Goal: Transaction & Acquisition: Purchase product/service

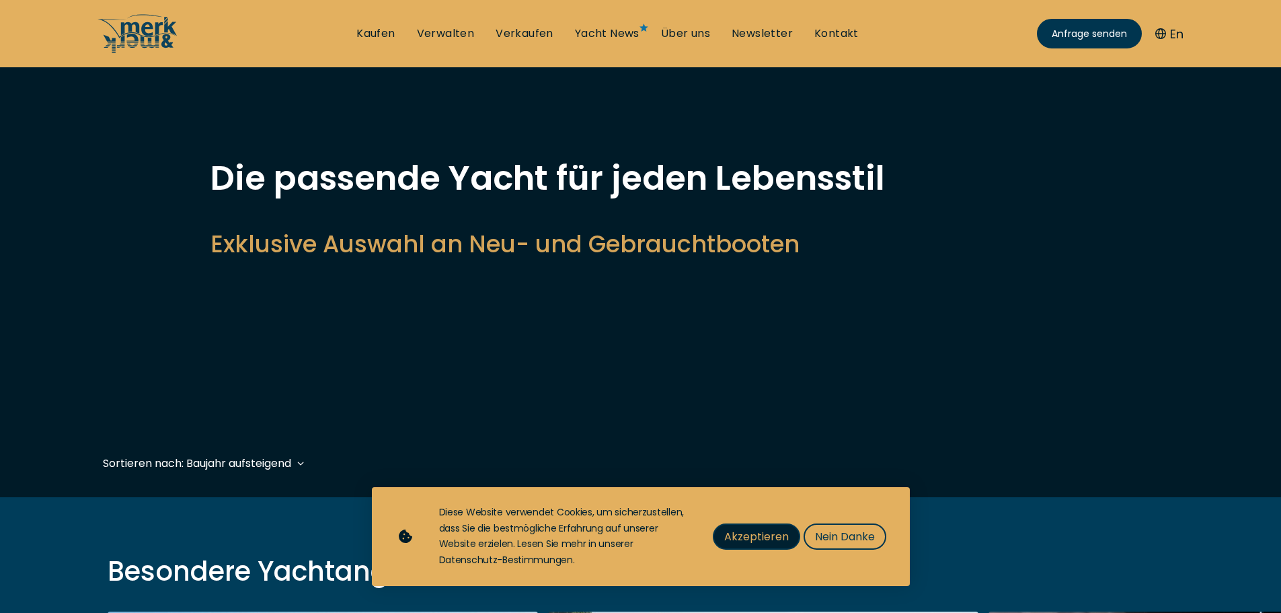
scroll to position [336, 0]
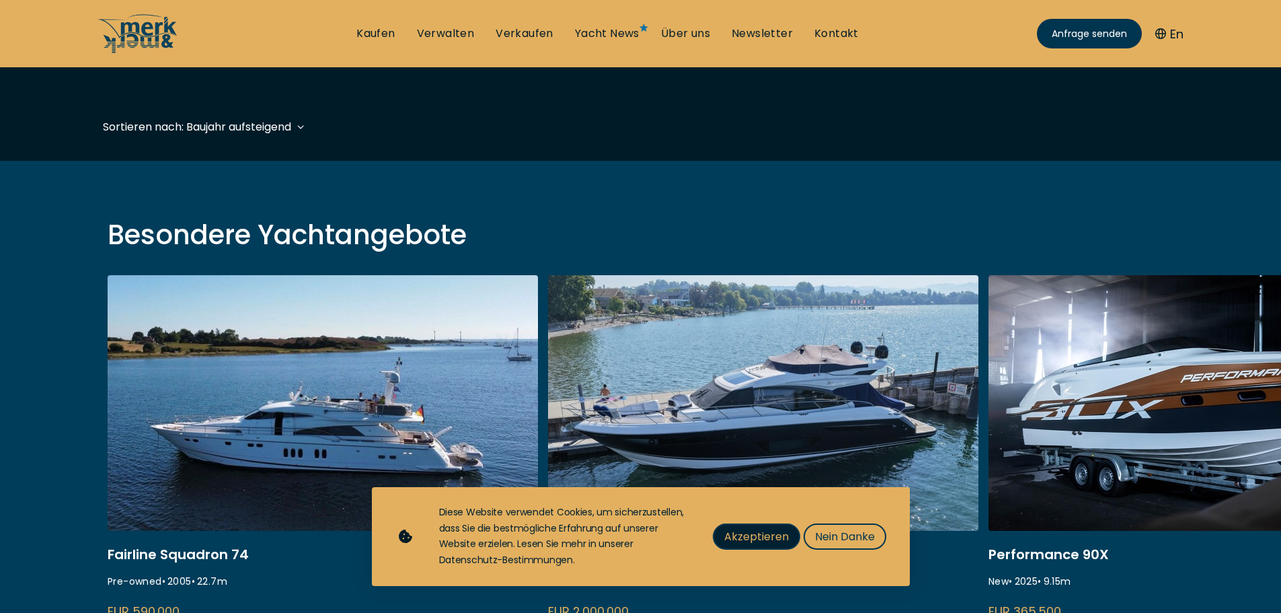
click at [775, 535] on span "Akzeptieren" at bounding box center [756, 536] width 65 height 17
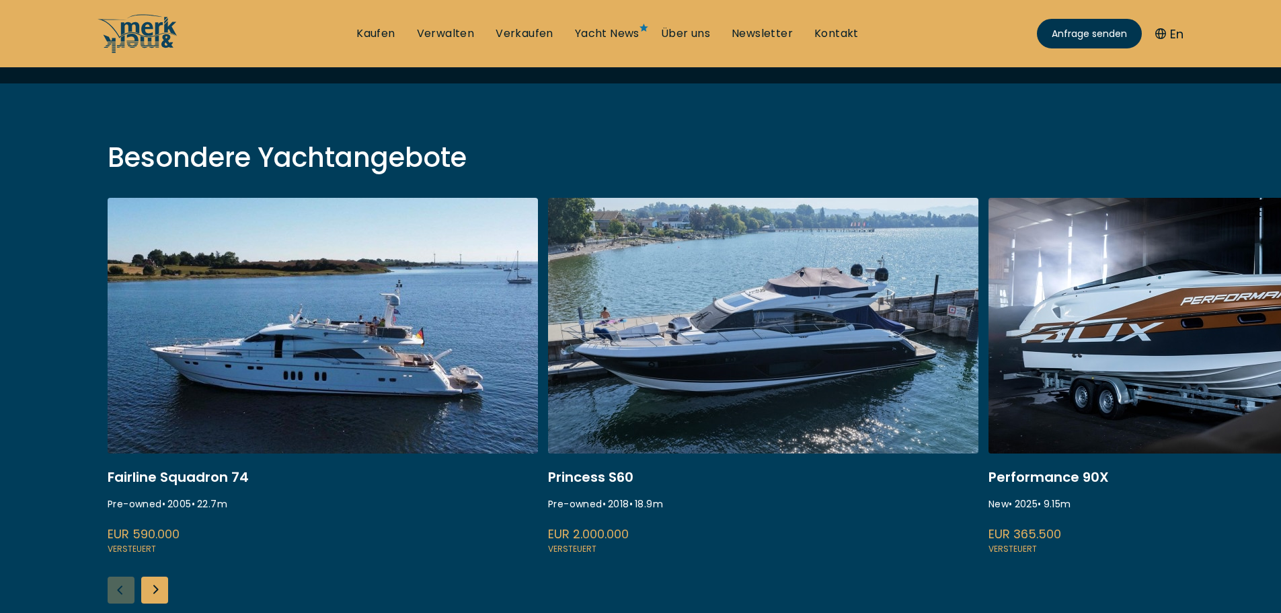
scroll to position [471, 0]
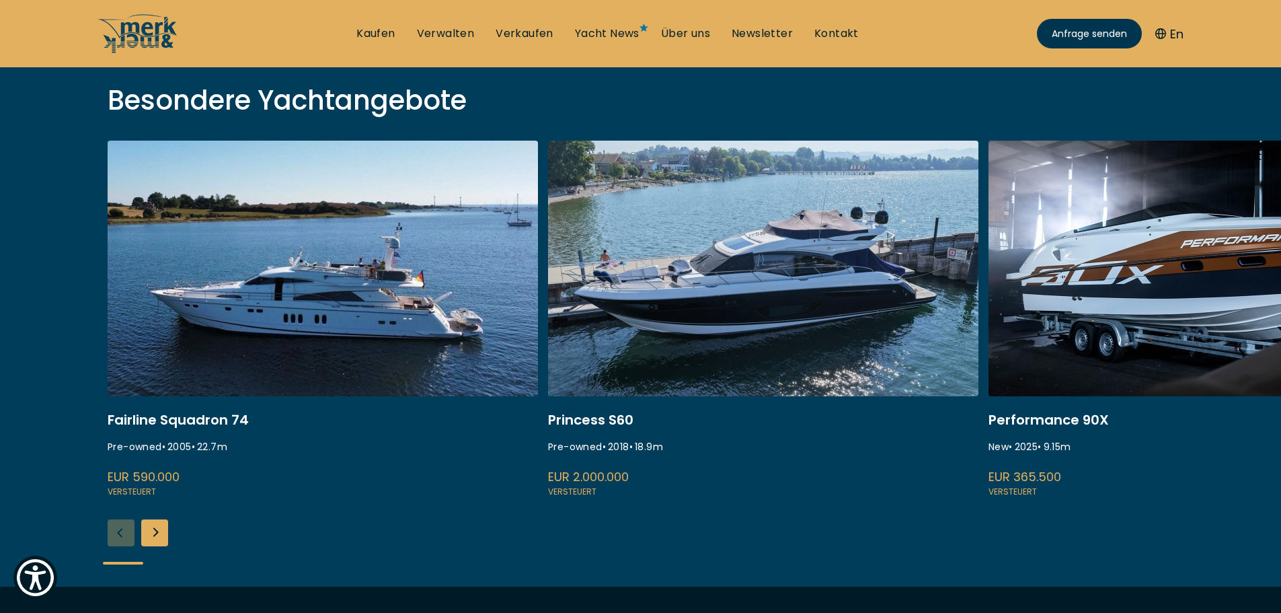
click at [143, 539] on div "Next slide" at bounding box center [154, 532] width 27 height 27
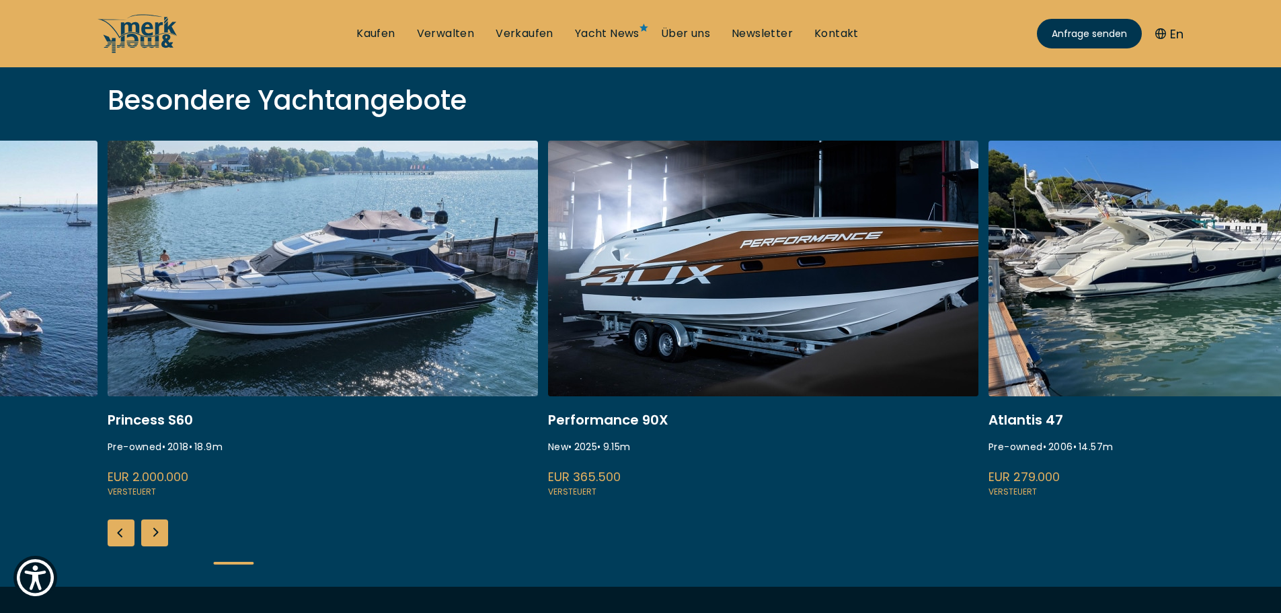
click at [147, 534] on div "Next slide" at bounding box center [154, 532] width 27 height 27
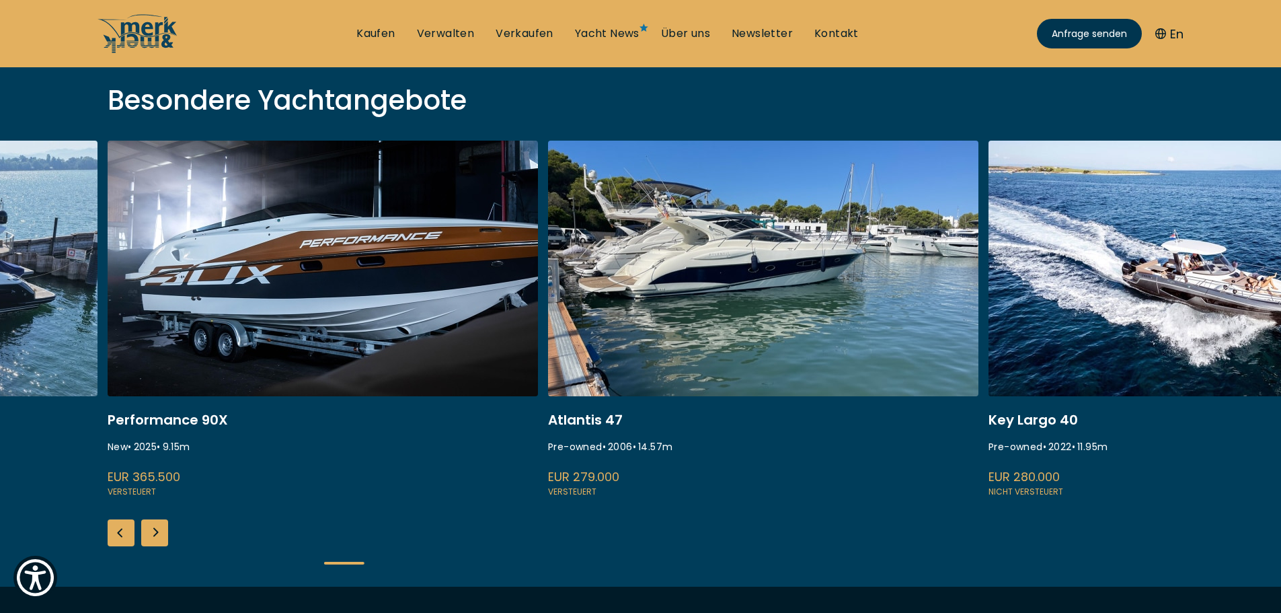
click at [147, 533] on div "Next slide" at bounding box center [154, 532] width 27 height 27
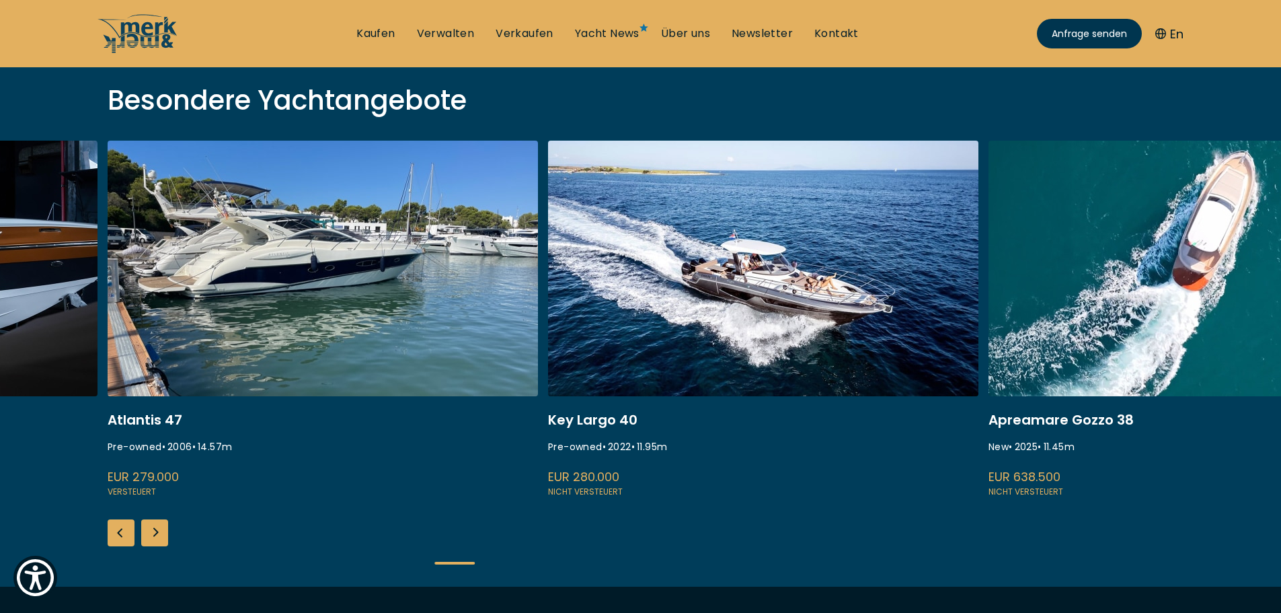
click at [147, 533] on div "Next slide" at bounding box center [154, 532] width 27 height 27
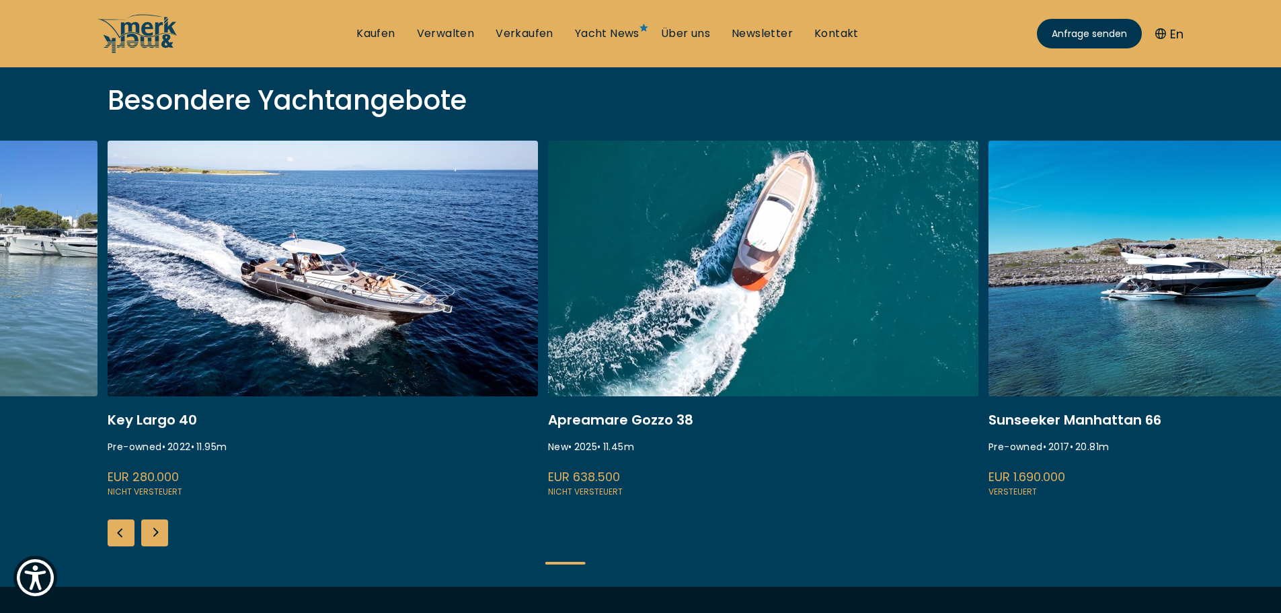
click at [147, 533] on div "Next slide" at bounding box center [154, 532] width 27 height 27
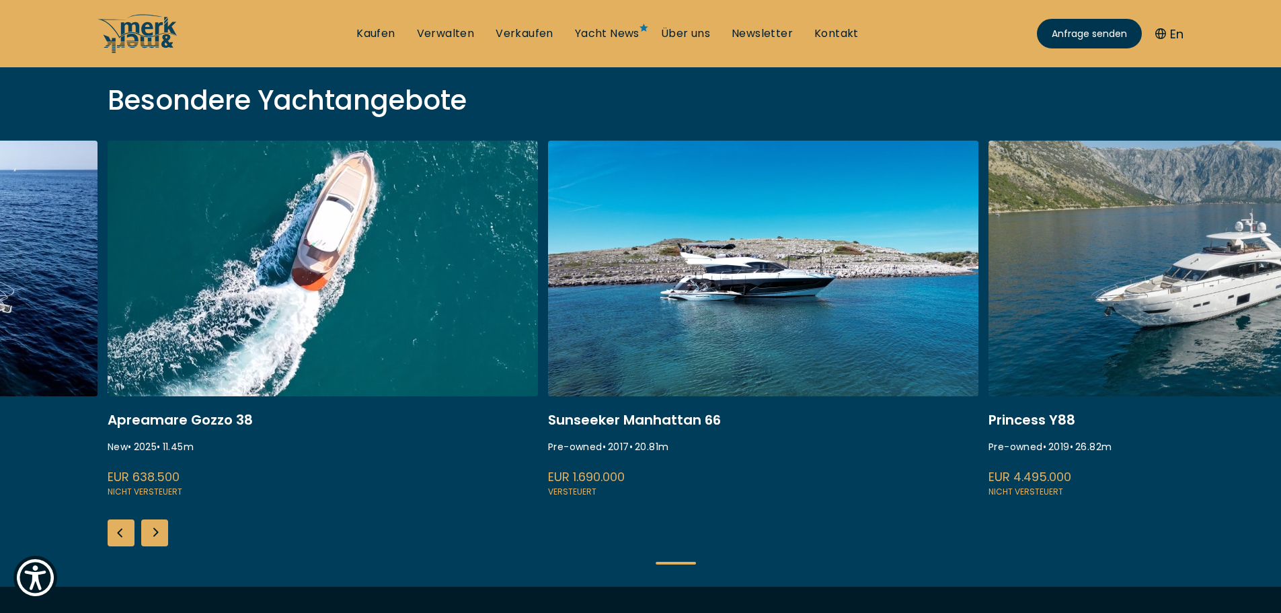
click at [147, 533] on div "Next slide" at bounding box center [154, 532] width 27 height 27
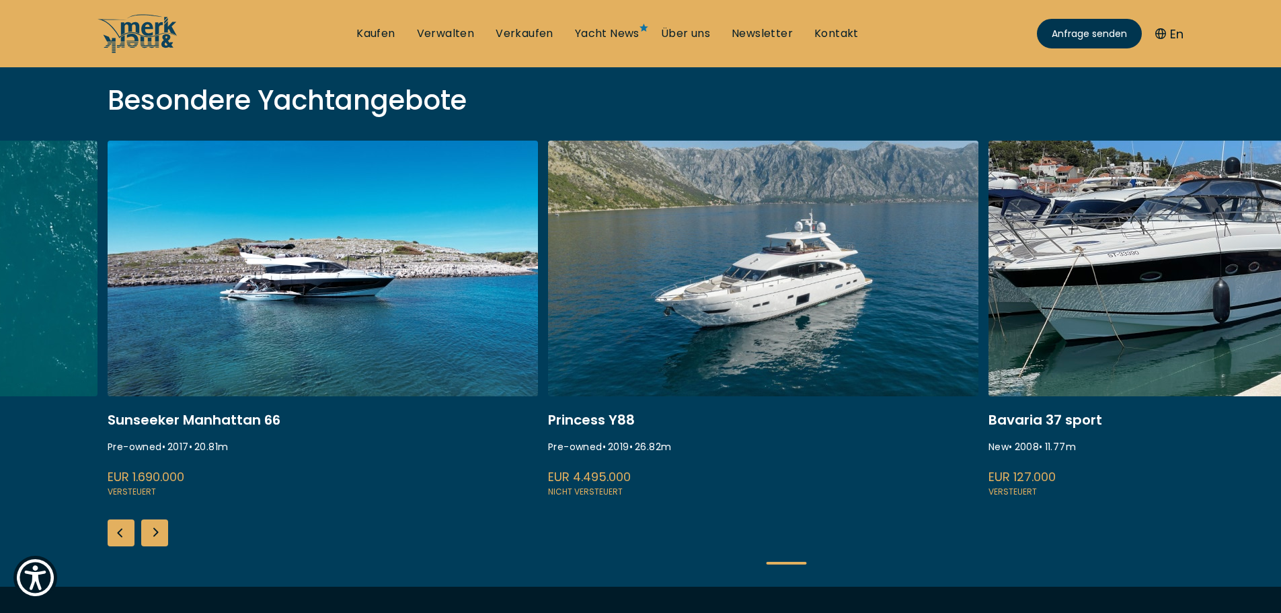
click at [147, 533] on div "Next slide" at bounding box center [154, 532] width 27 height 27
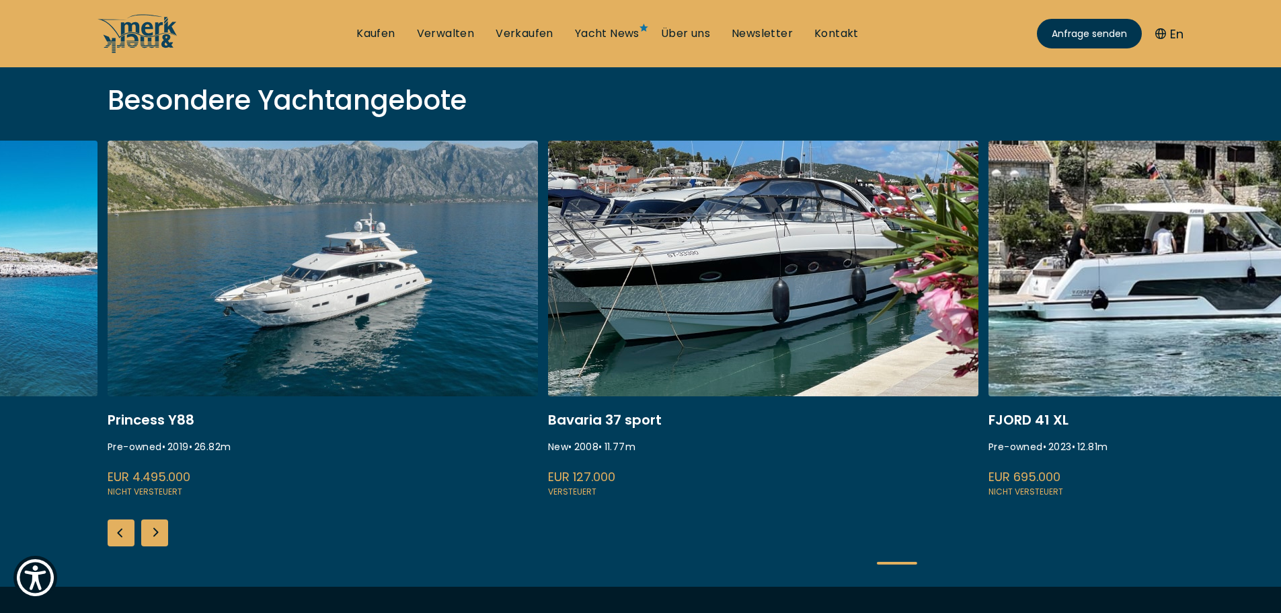
click at [147, 533] on div "Next slide" at bounding box center [154, 532] width 27 height 27
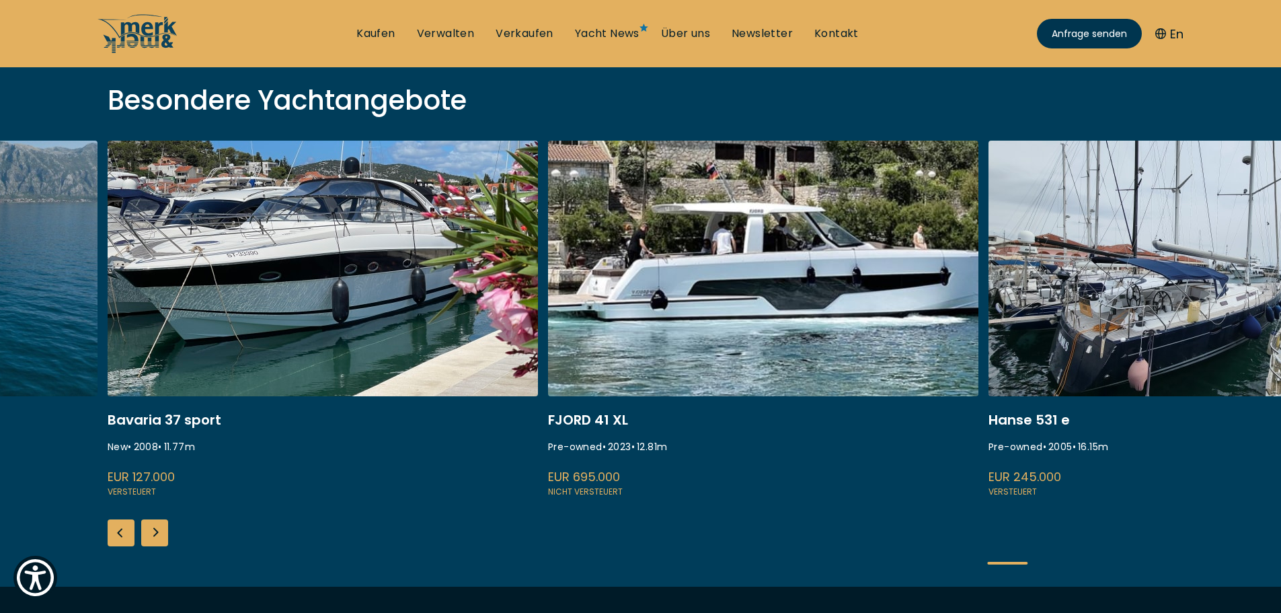
click at [147, 533] on div "Next slide" at bounding box center [154, 532] width 27 height 27
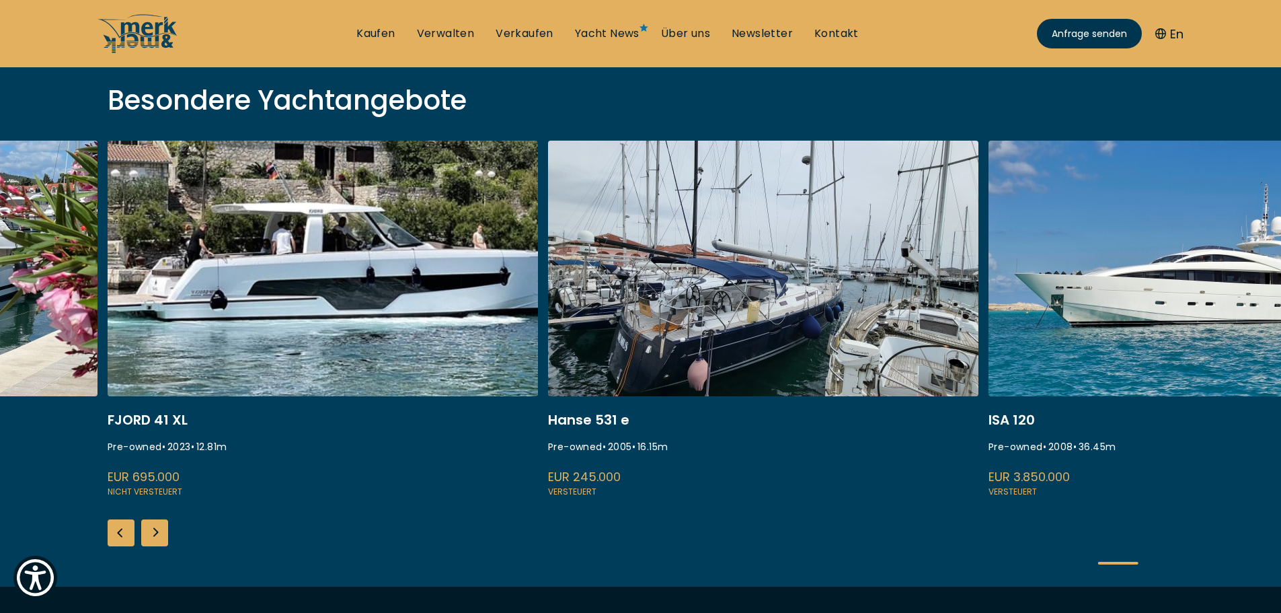
click at [147, 533] on div "Next slide" at bounding box center [154, 532] width 27 height 27
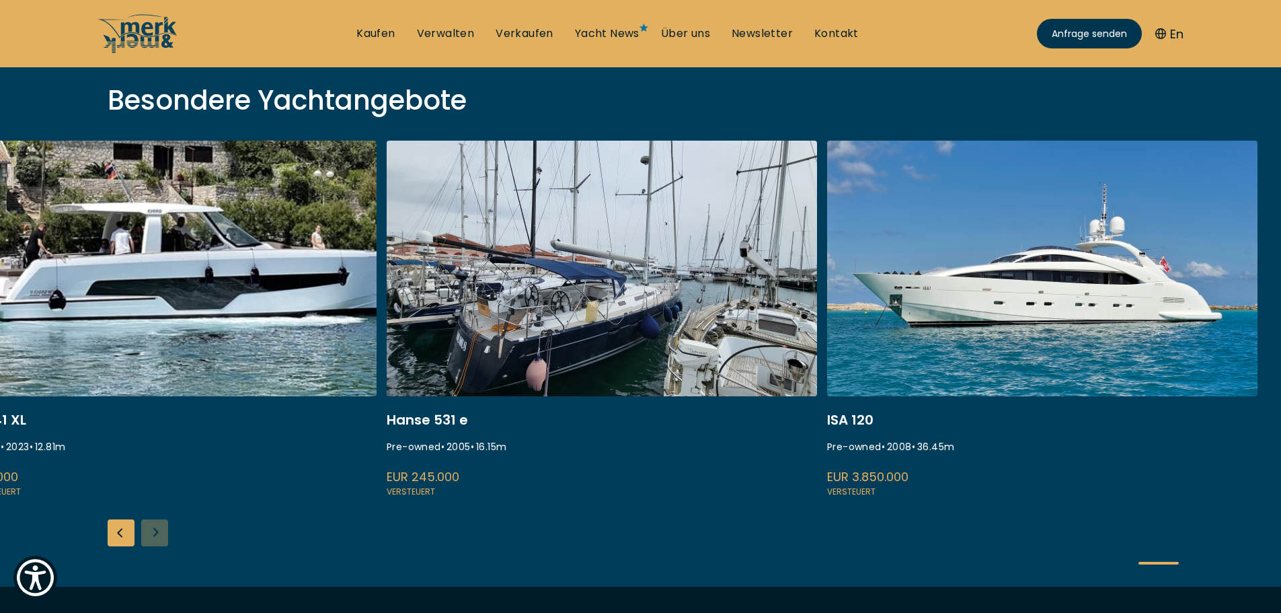
click at [849, 420] on link at bounding box center [1042, 320] width 430 height 358
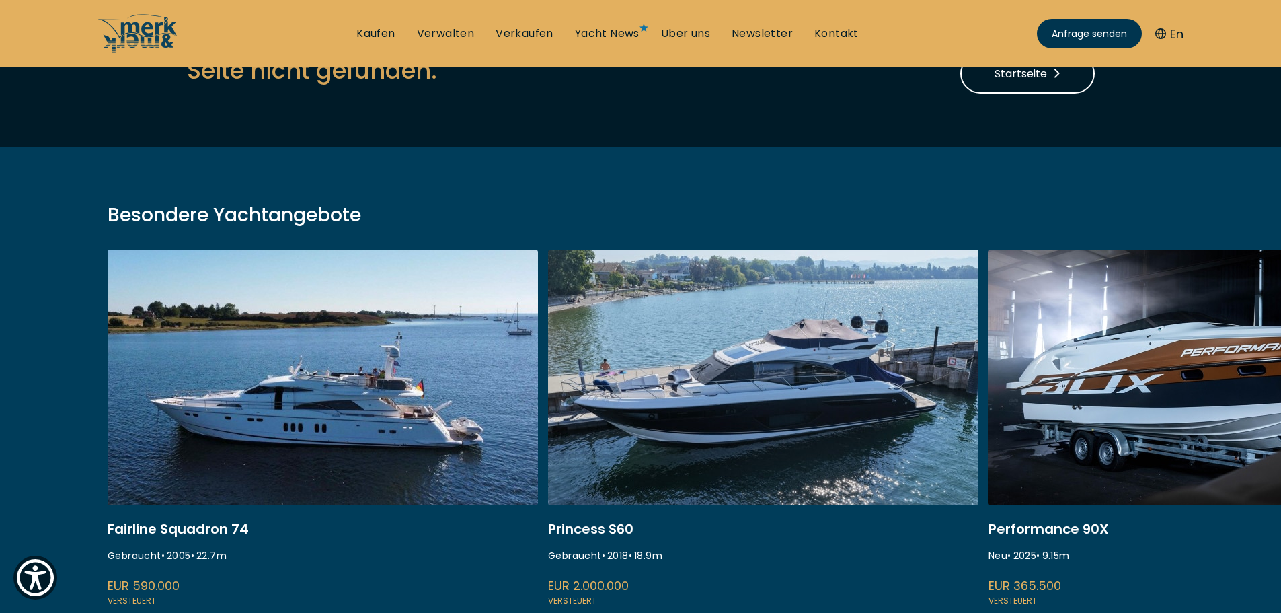
scroll to position [269, 0]
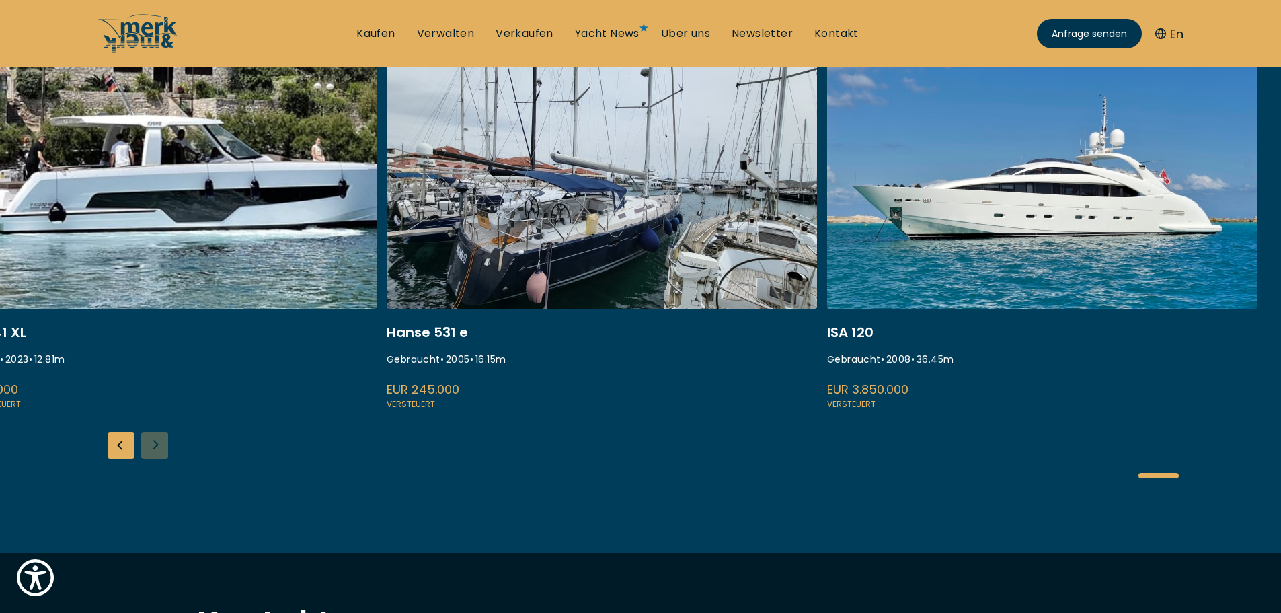
click at [851, 331] on link at bounding box center [1042, 232] width 430 height 358
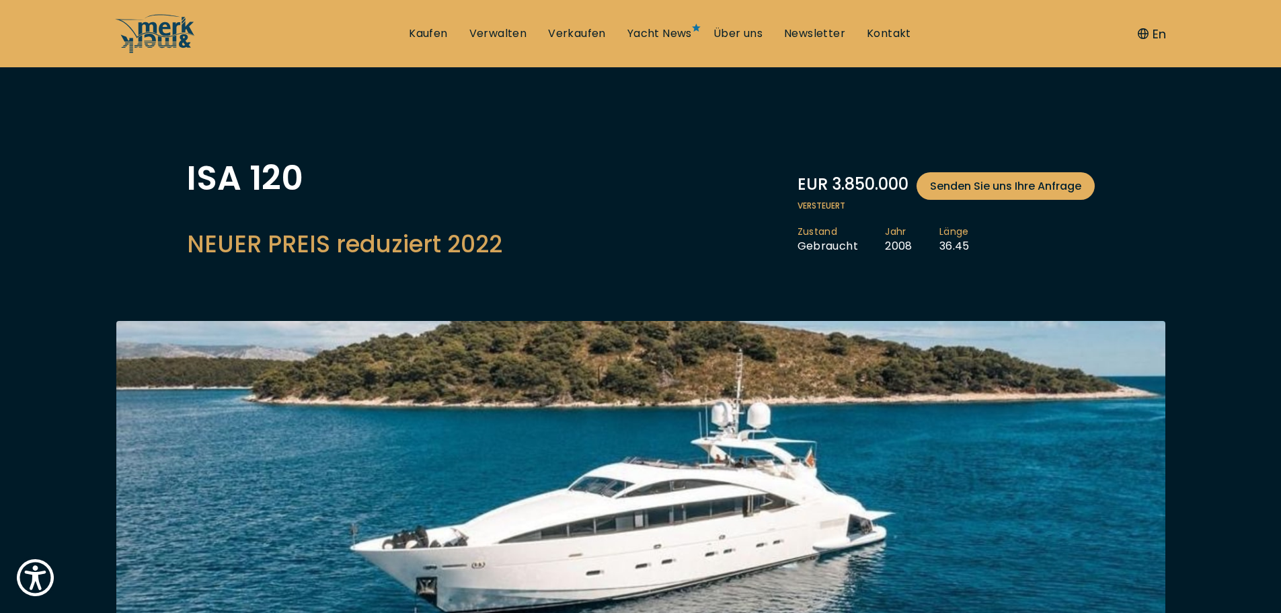
click at [421, 25] on ul "Kaufen Verwalten Verkaufen Yacht News Über uns Newsletter Kontakt Senden Sie un…" at bounding box center [660, 33] width 524 height 40
click at [422, 29] on link "Kaufen" at bounding box center [428, 33] width 38 height 15
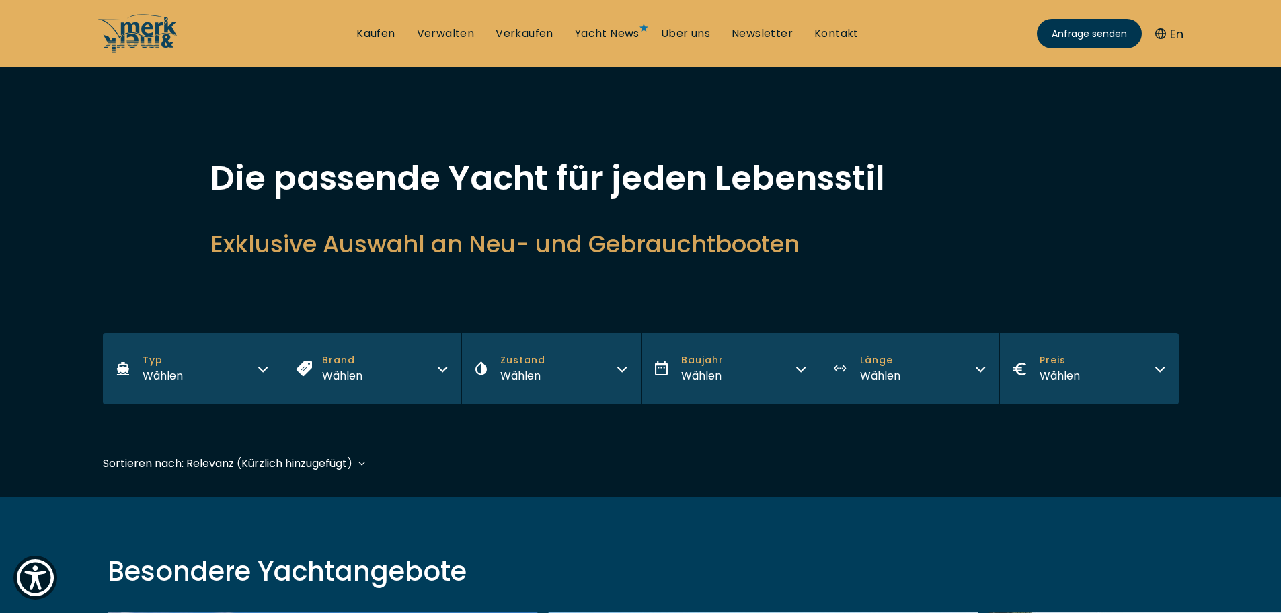
scroll to position [269, 0]
